Goal: Task Accomplishment & Management: Manage account settings

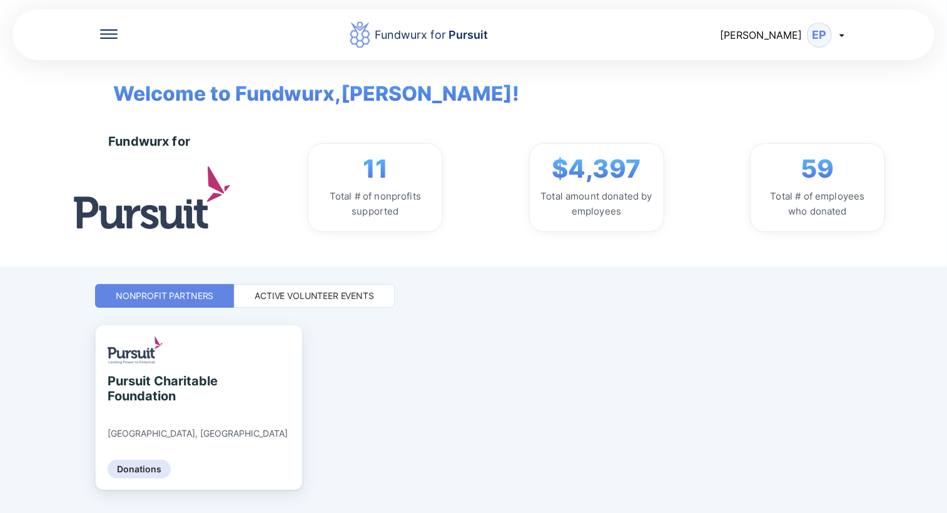
click at [330, 297] on div "Active Volunteer Events" at bounding box center [314, 296] width 119 height 13
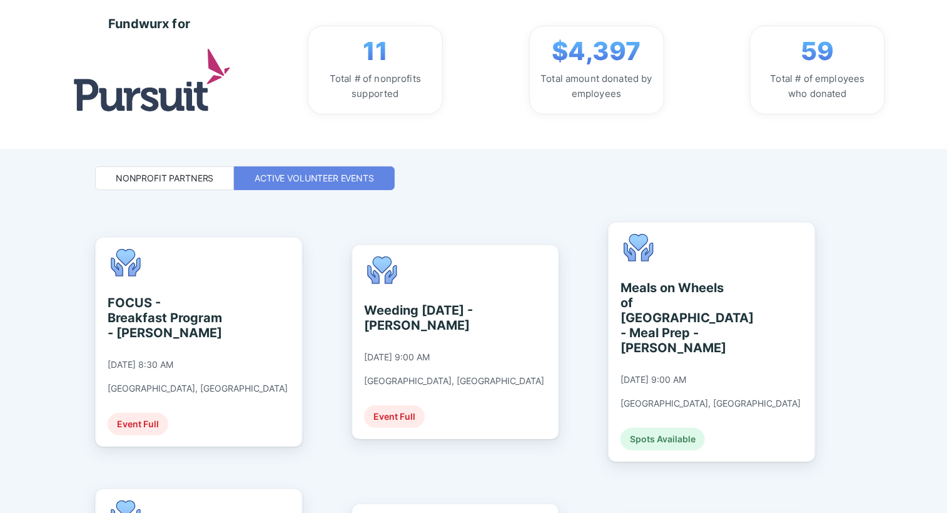
scroll to position [125, 0]
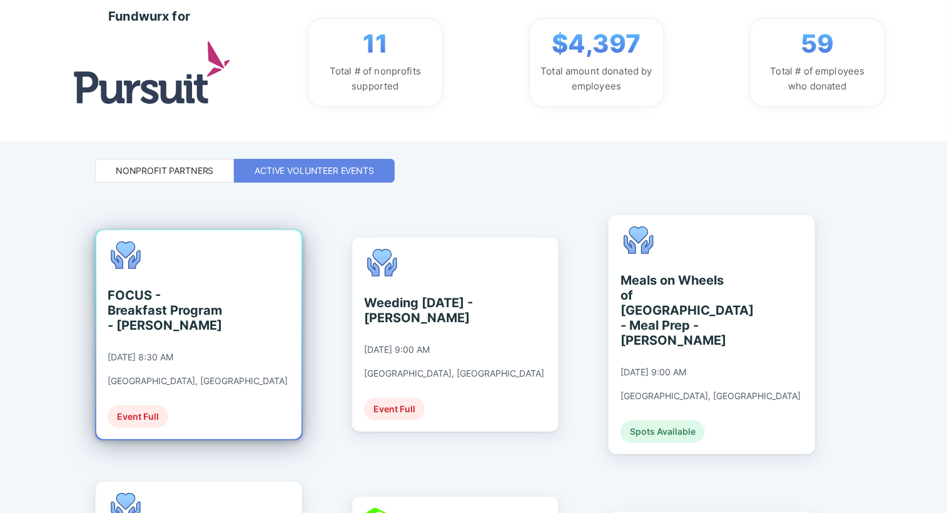
click at [178, 312] on div "FOCUS - Breakfast Program - [PERSON_NAME]" at bounding box center [165, 310] width 114 height 45
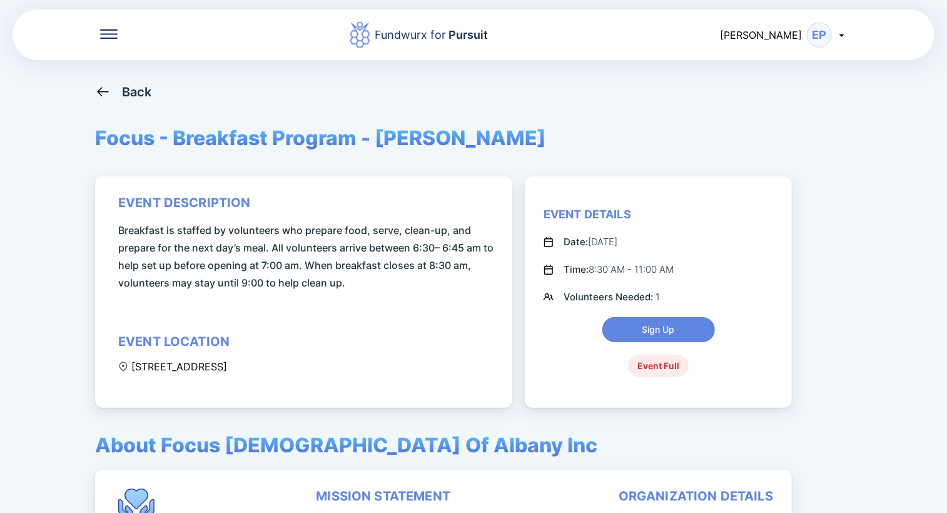
click at [114, 89] on div "Back" at bounding box center [123, 92] width 57 height 16
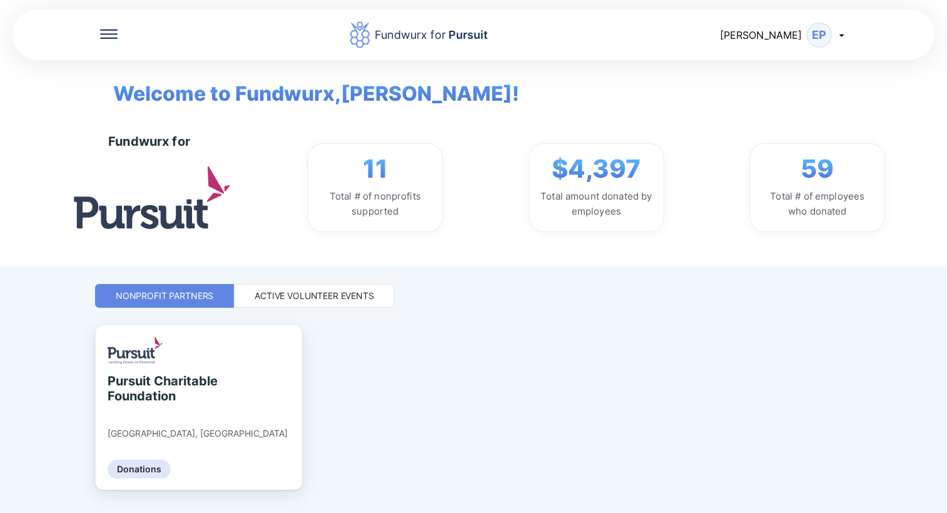
click at [314, 294] on div "Active Volunteer Events" at bounding box center [314, 296] width 119 height 13
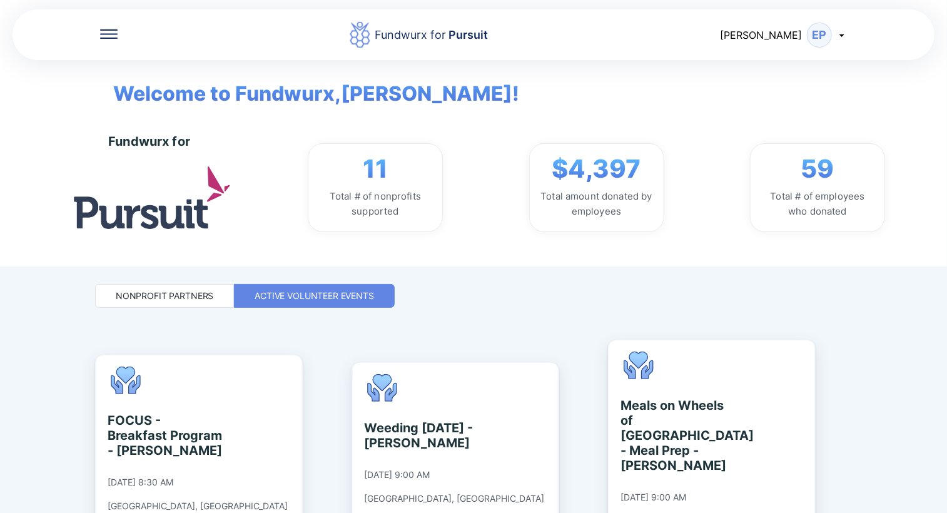
click at [841, 34] on icon at bounding box center [842, 35] width 10 height 10
click at [768, 104] on div "Log out" at bounding box center [789, 99] width 116 height 33
